Goal: Task Accomplishment & Management: Manage account settings

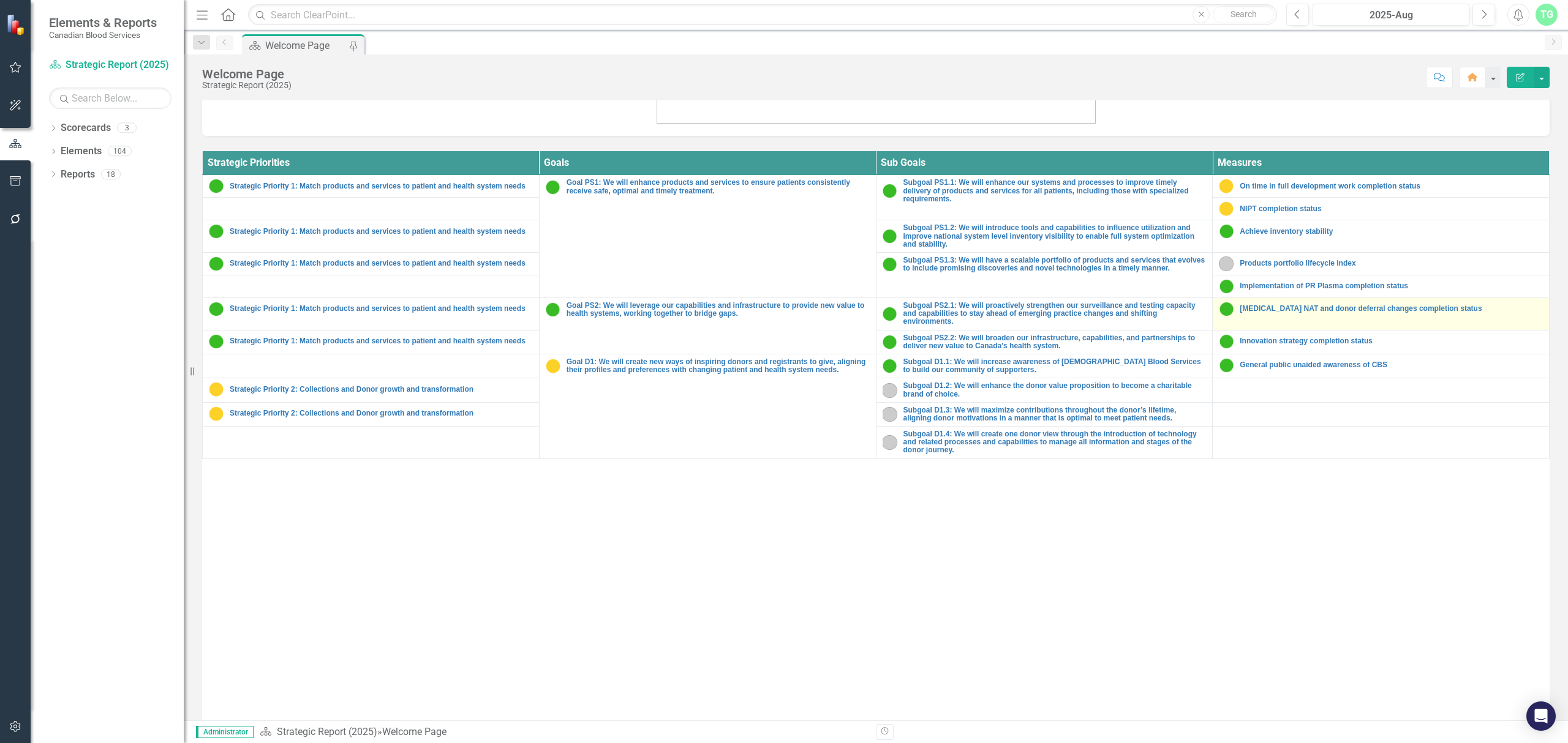
scroll to position [408, 0]
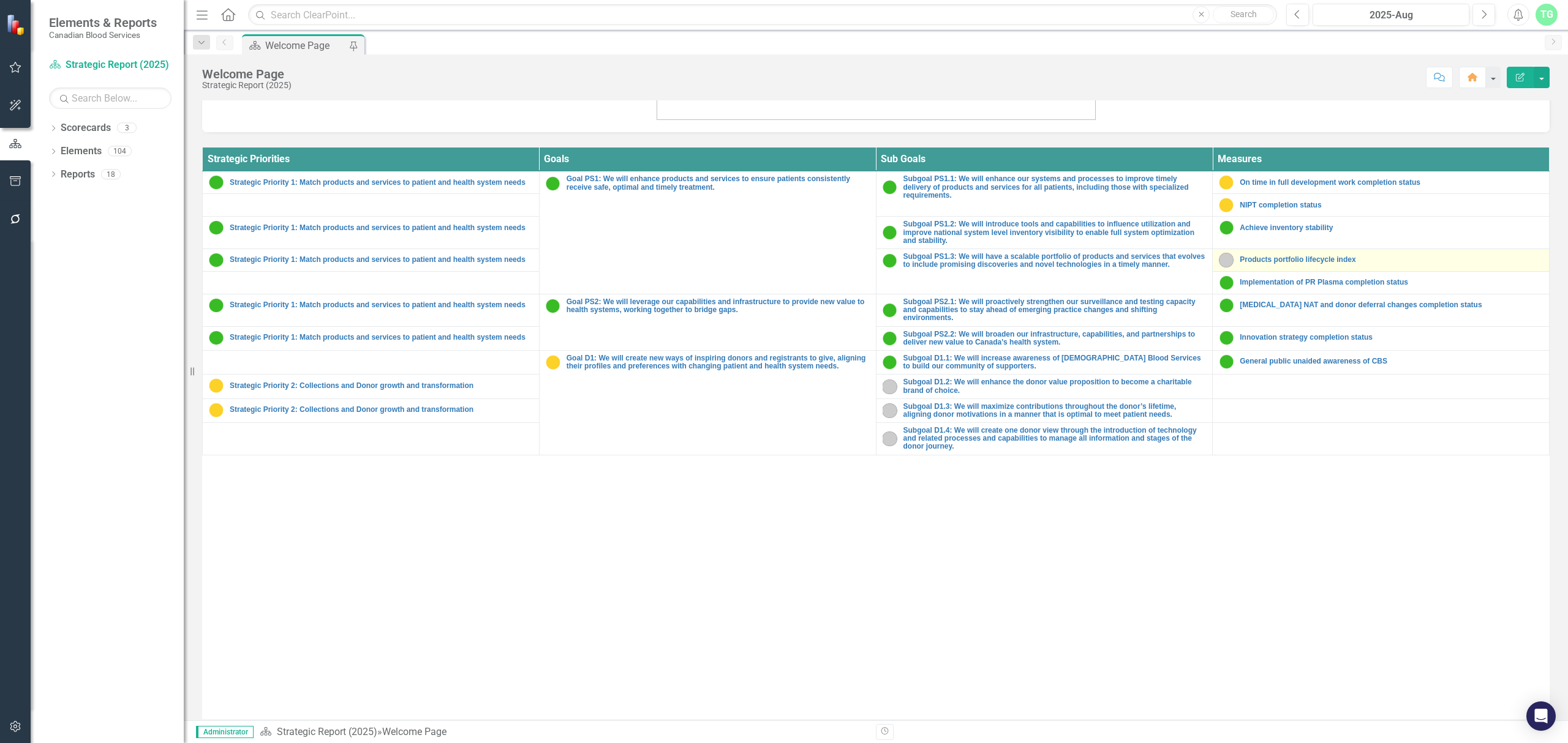
click at [1316, 255] on div "Products portfolio lifecycle index" at bounding box center [1381, 260] width 324 height 14
click at [1319, 258] on link "Products portfolio lifecycle index" at bounding box center [1391, 260] width 303 height 8
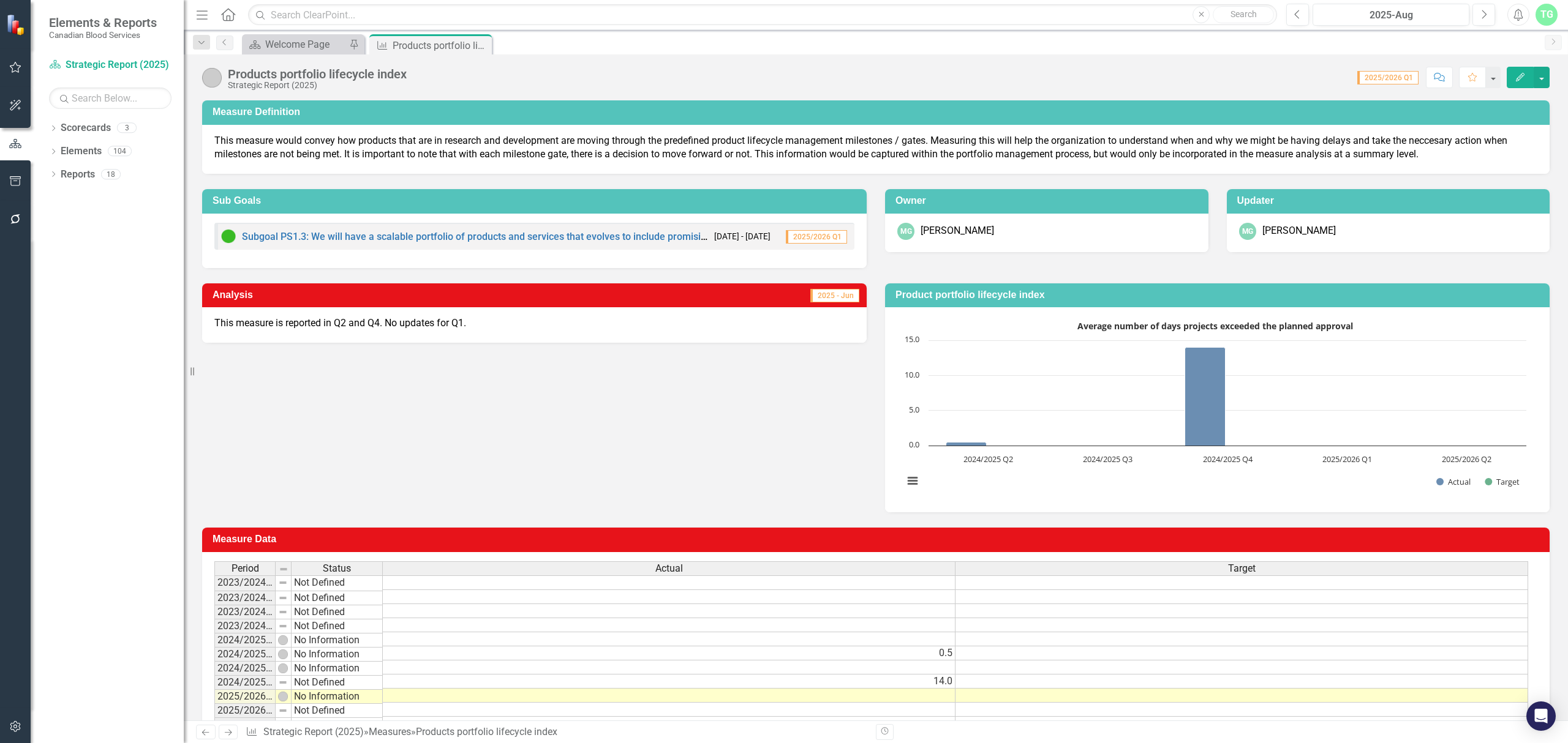
click at [631, 150] on p "This measure would convey how products that are in research and development are…" at bounding box center [876, 148] width 1323 height 28
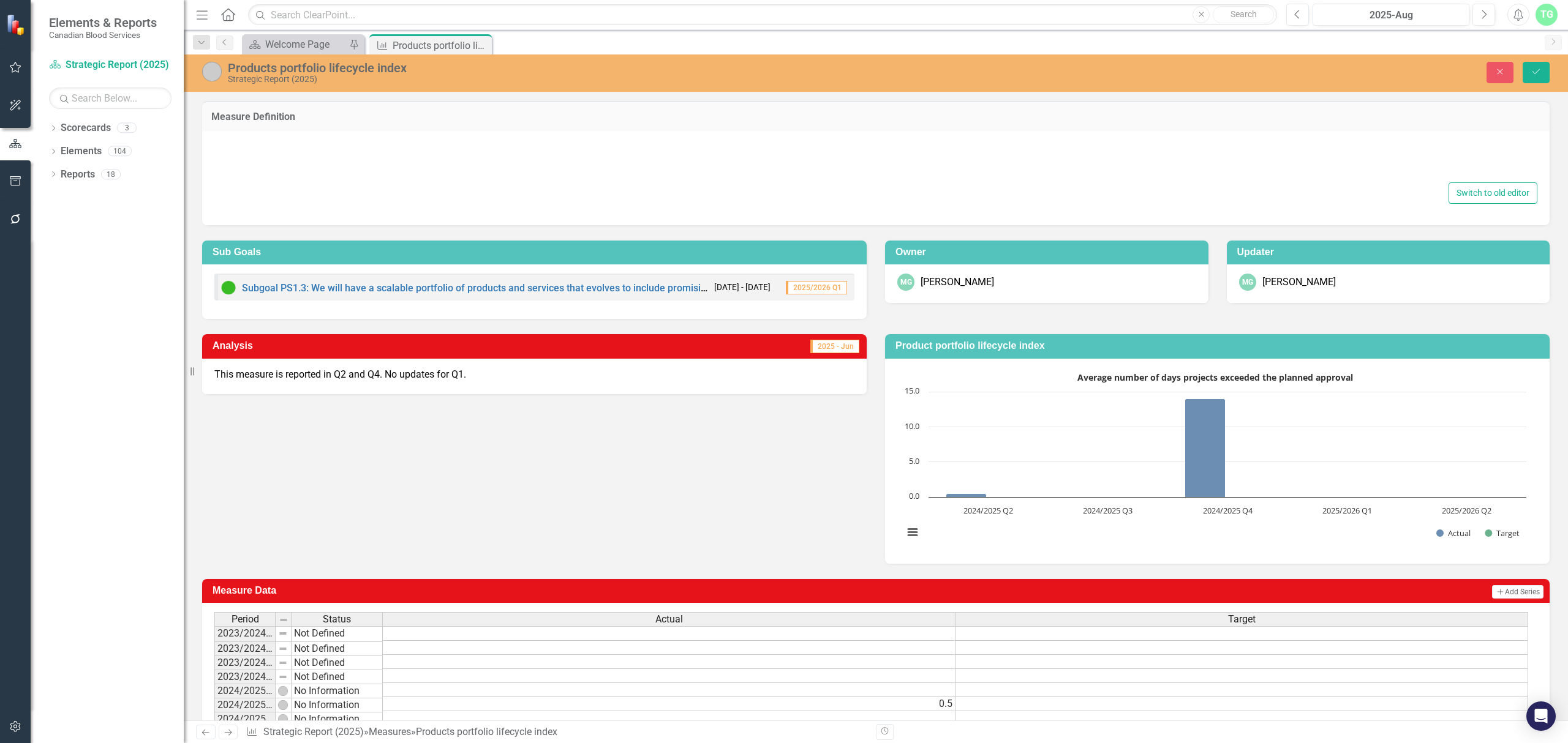
type textarea "<p>This measure would convey how products that are in research and development …"
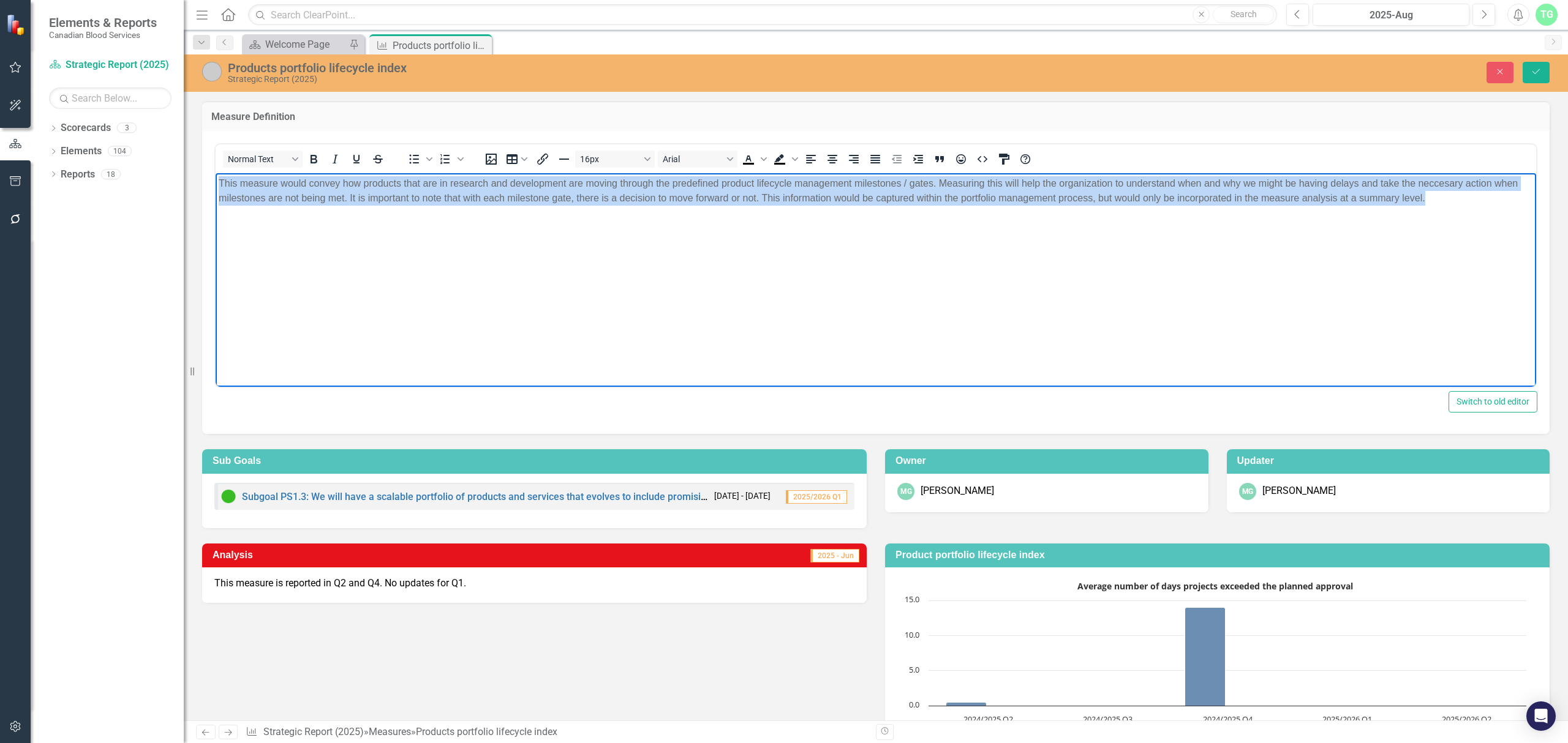
drag, startPoint x: 1450, startPoint y: 205, endPoint x: 158, endPoint y: 173, distance: 1292.4
click at [216, 173] on html "This measure would convey how products that are in research and development are…" at bounding box center [876, 265] width 1321 height 184
copy p "This measure would convey how products that are in research and development are…"
click at [1459, 219] on body "This measure would convey how products that are in research and development are…" at bounding box center [876, 265] width 1321 height 184
click at [1438, 177] on p "This measure would convey how products that are in research and development are…" at bounding box center [876, 190] width 1315 height 30
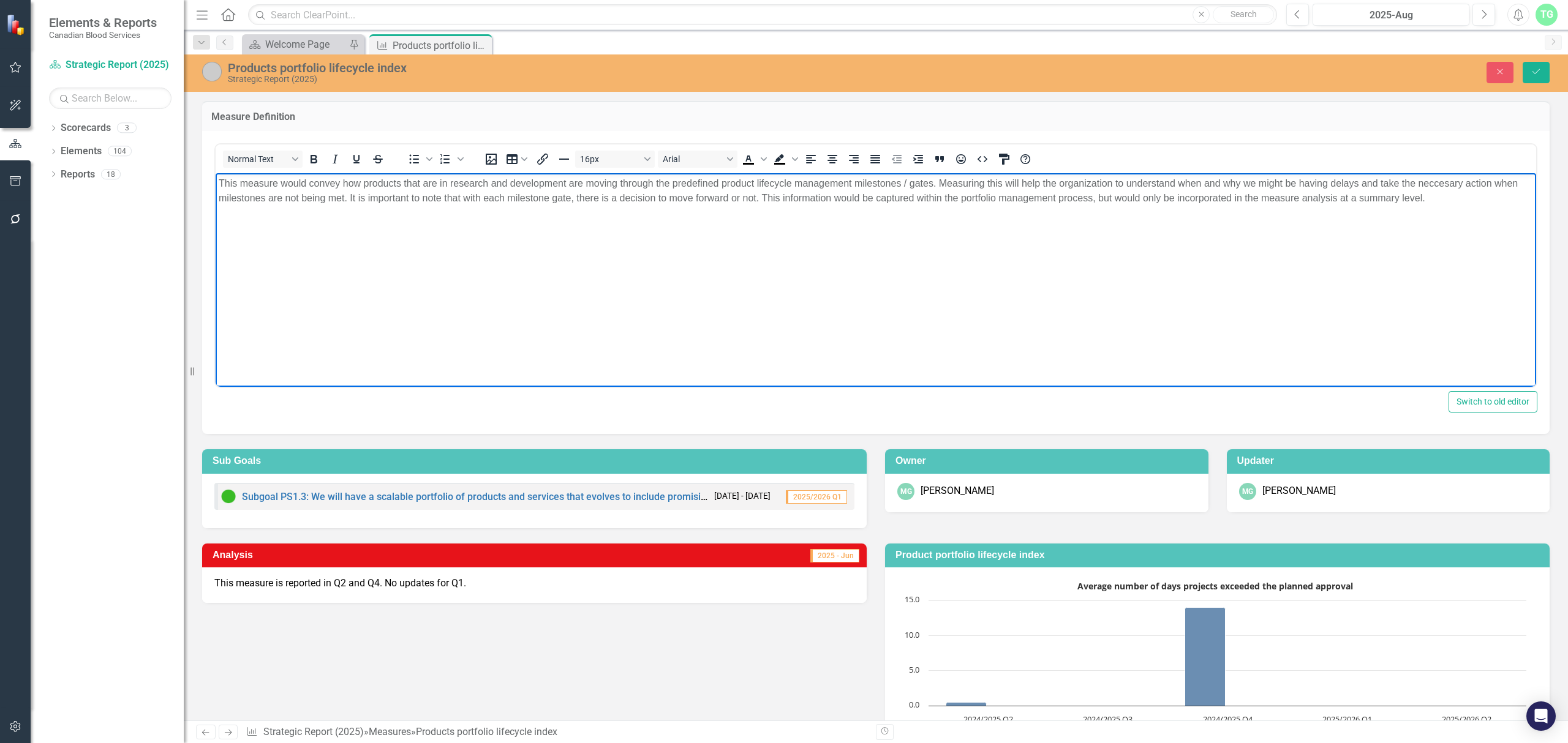
click at [1438, 179] on p "This measure would convey how products that are in research and development are…" at bounding box center [876, 190] width 1315 height 30
click at [1544, 77] on button "Save" at bounding box center [1536, 72] width 27 height 21
